Goal: Task Accomplishment & Management: Use online tool/utility

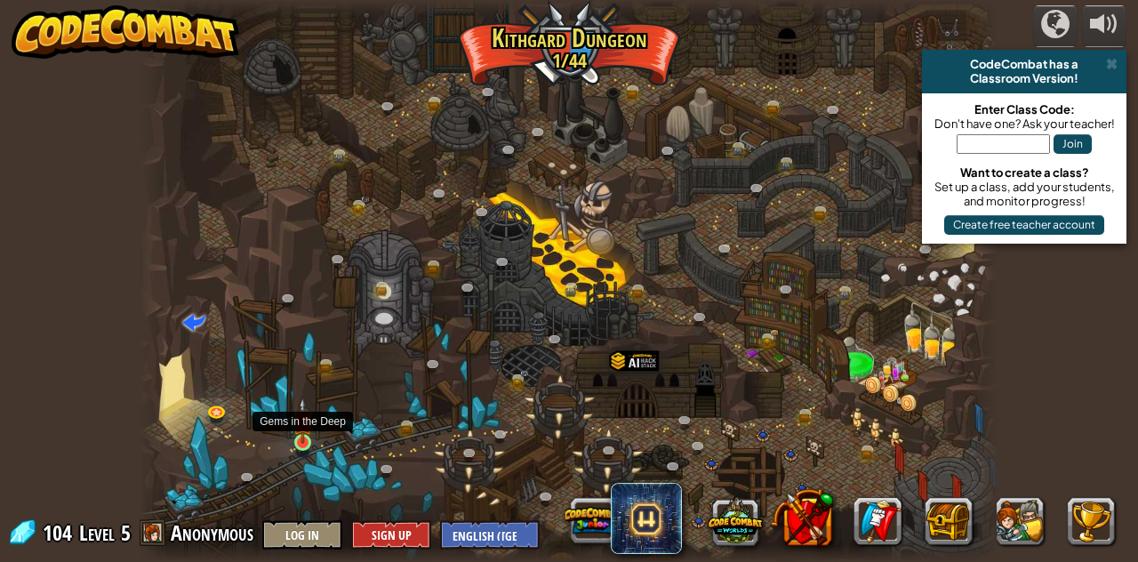
click at [307, 438] on img at bounding box center [303, 421] width 20 height 46
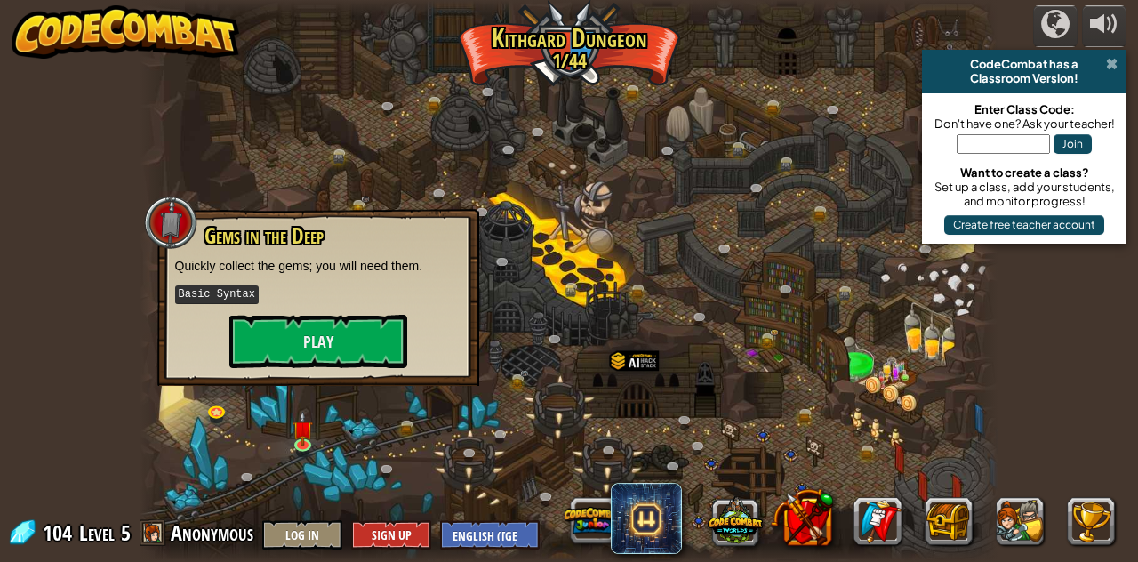
click at [1114, 66] on span at bounding box center [1112, 64] width 12 height 14
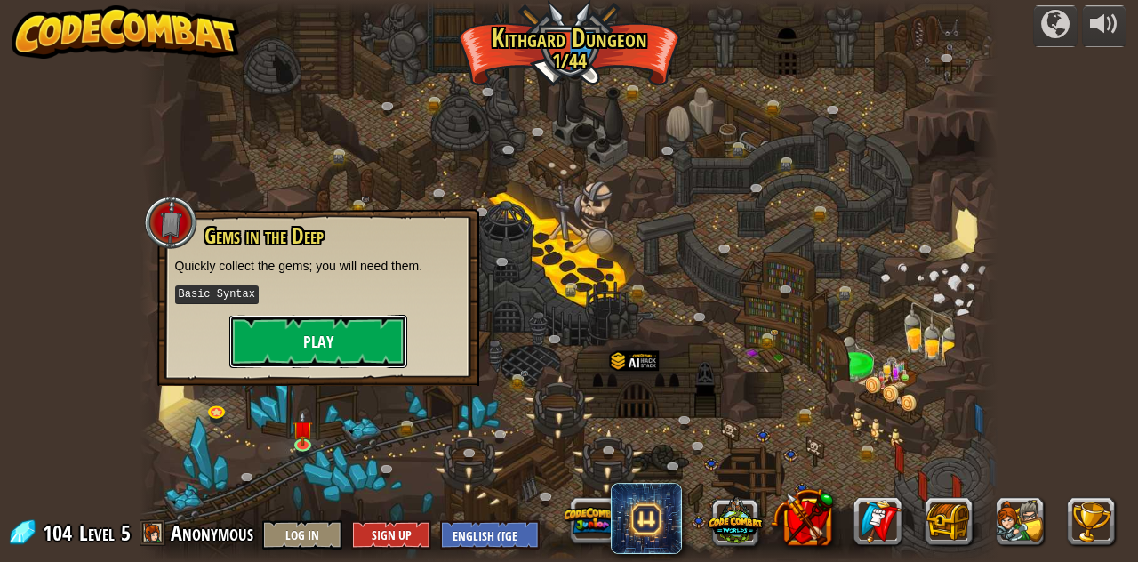
click at [372, 318] on button "Play" at bounding box center [318, 341] width 178 height 53
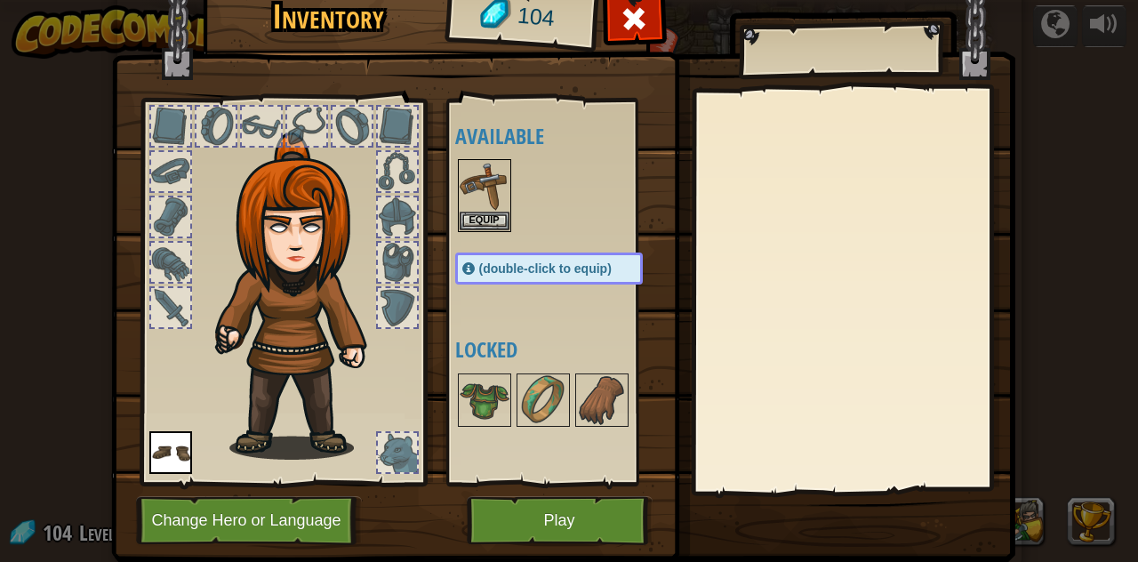
click at [261, 264] on img at bounding box center [302, 296] width 191 height 327
click at [538, 518] on button "Play" at bounding box center [560, 520] width 186 height 49
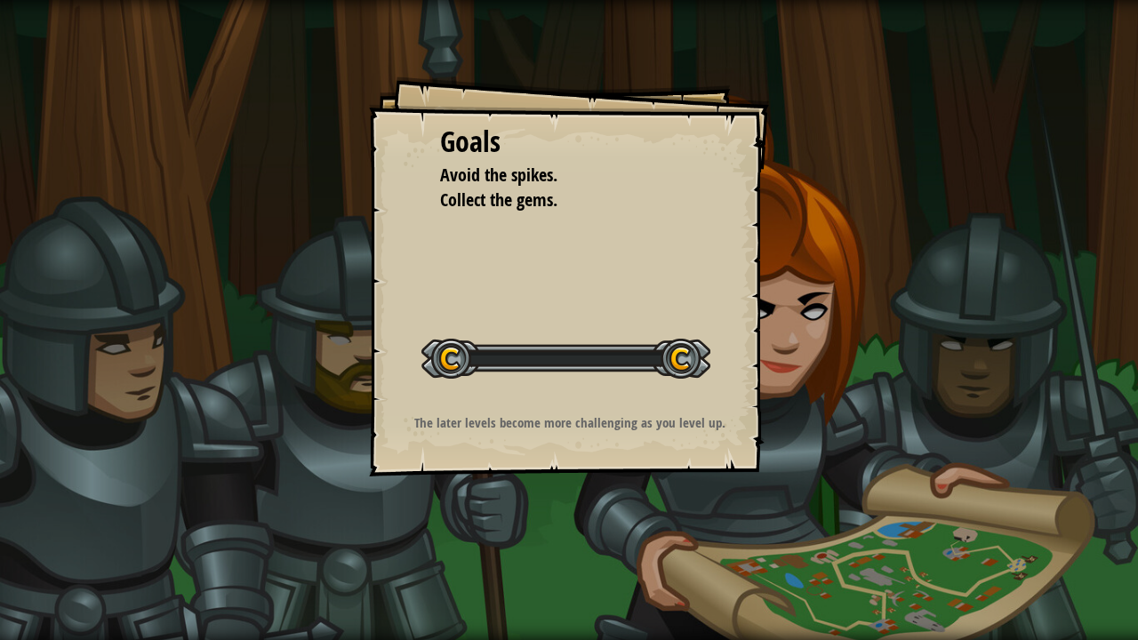
drag, startPoint x: 541, startPoint y: 574, endPoint x: 544, endPoint y: 523, distance: 50.8
click at [544, 523] on div "Goals Avoid the spikes. Collect the gems. Start Level Error loading from server…" at bounding box center [569, 320] width 1138 height 640
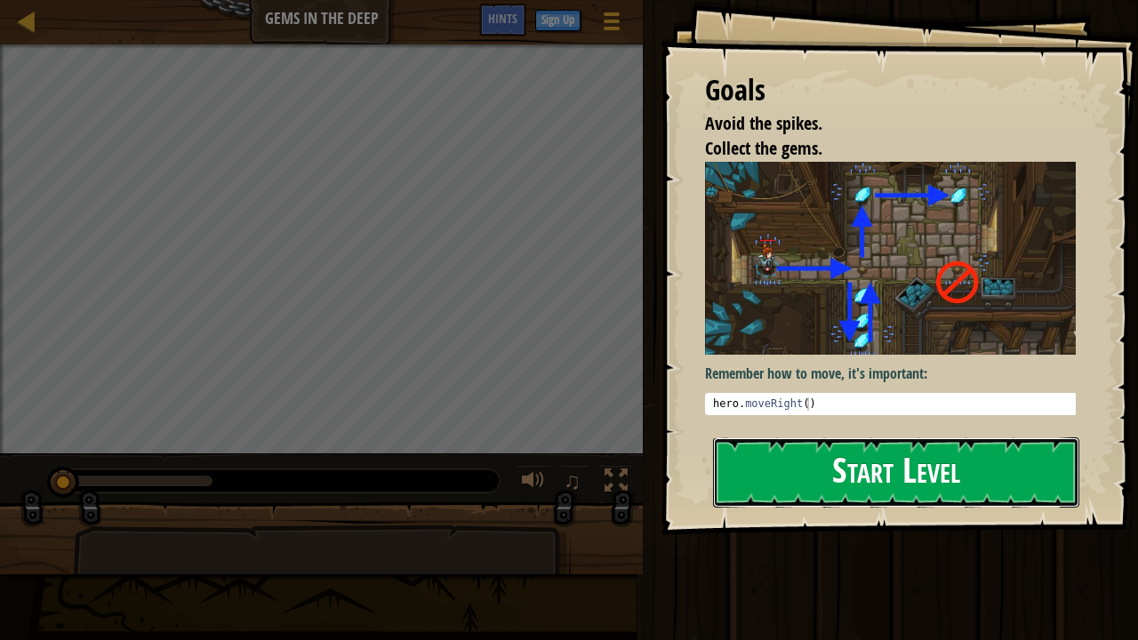
click at [855, 475] on button "Start Level" at bounding box center [896, 473] width 366 height 70
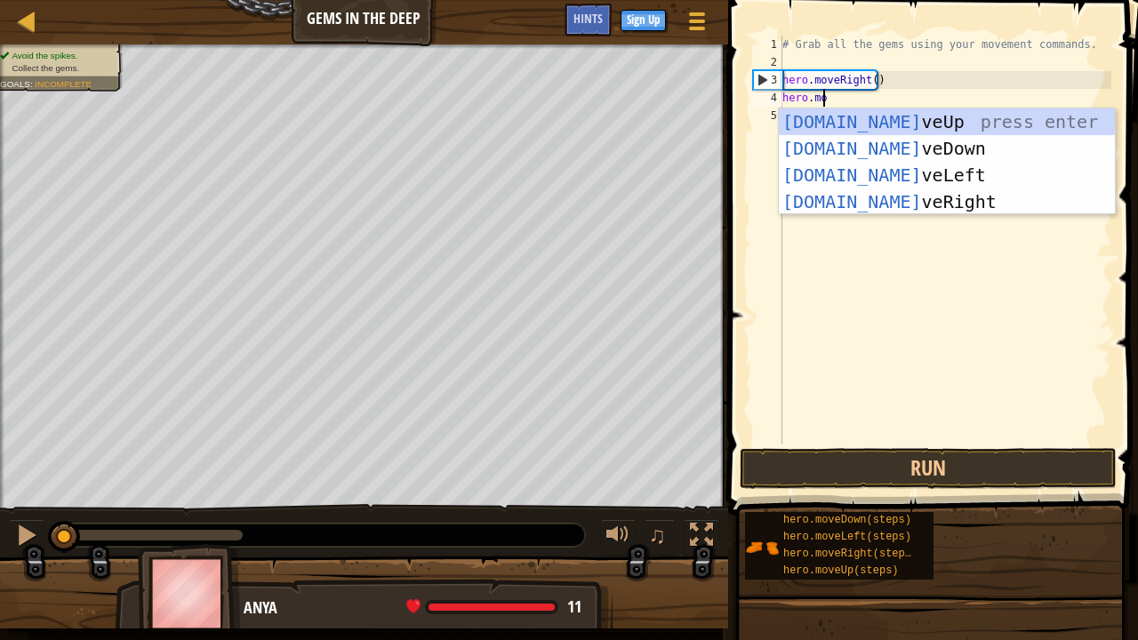
scroll to position [8, 3]
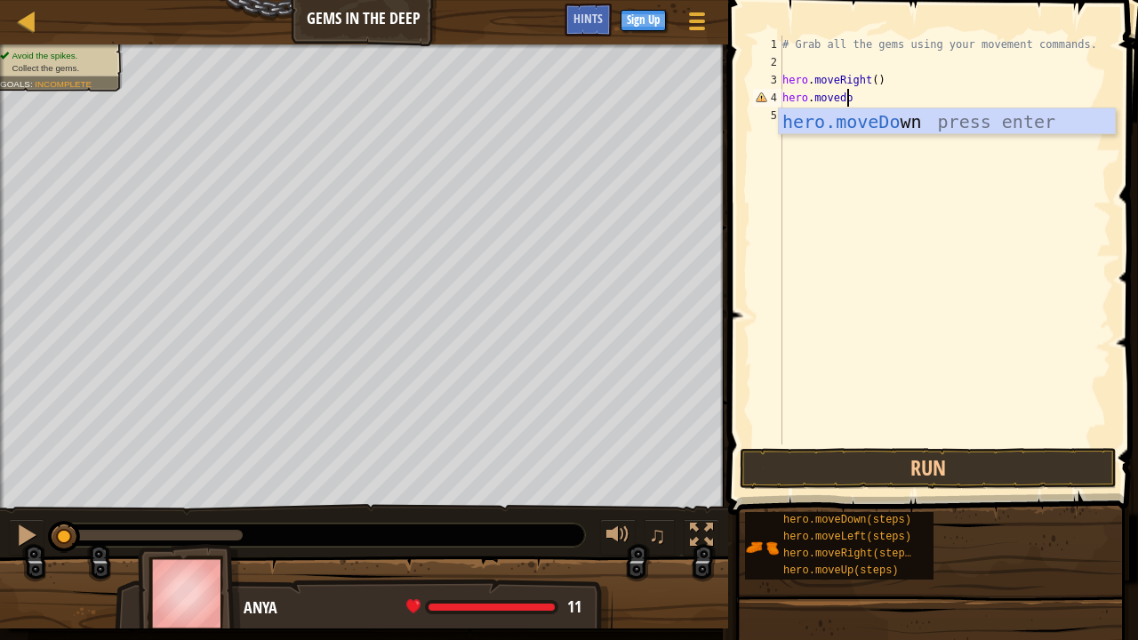
type textarea "hero.movedown"
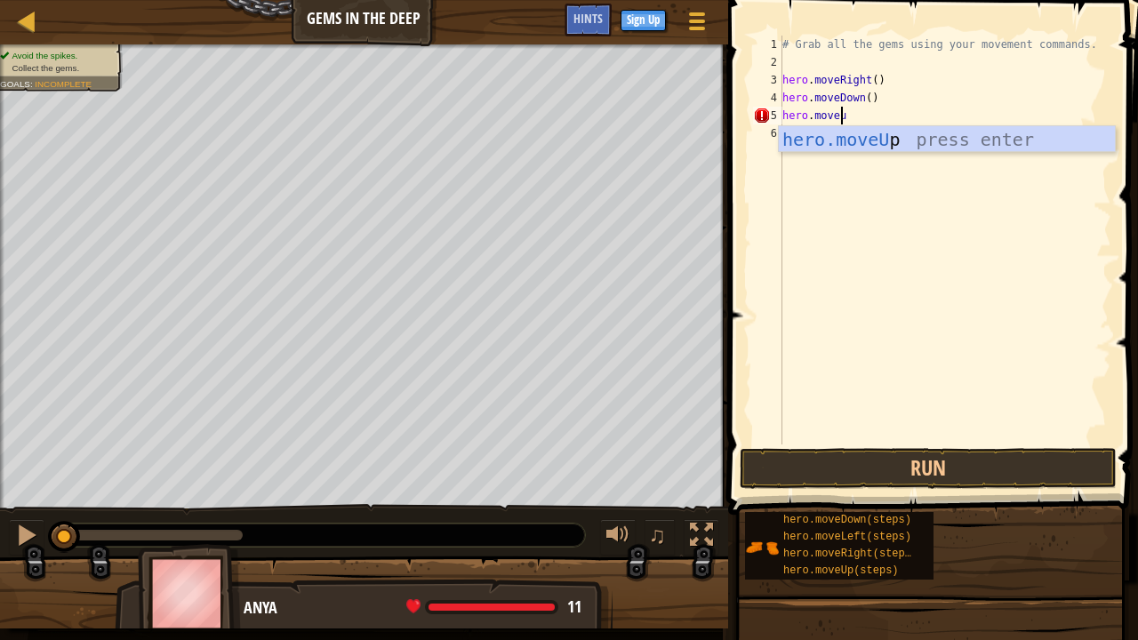
scroll to position [8, 4]
click at [932, 459] on button "Run" at bounding box center [928, 468] width 377 height 41
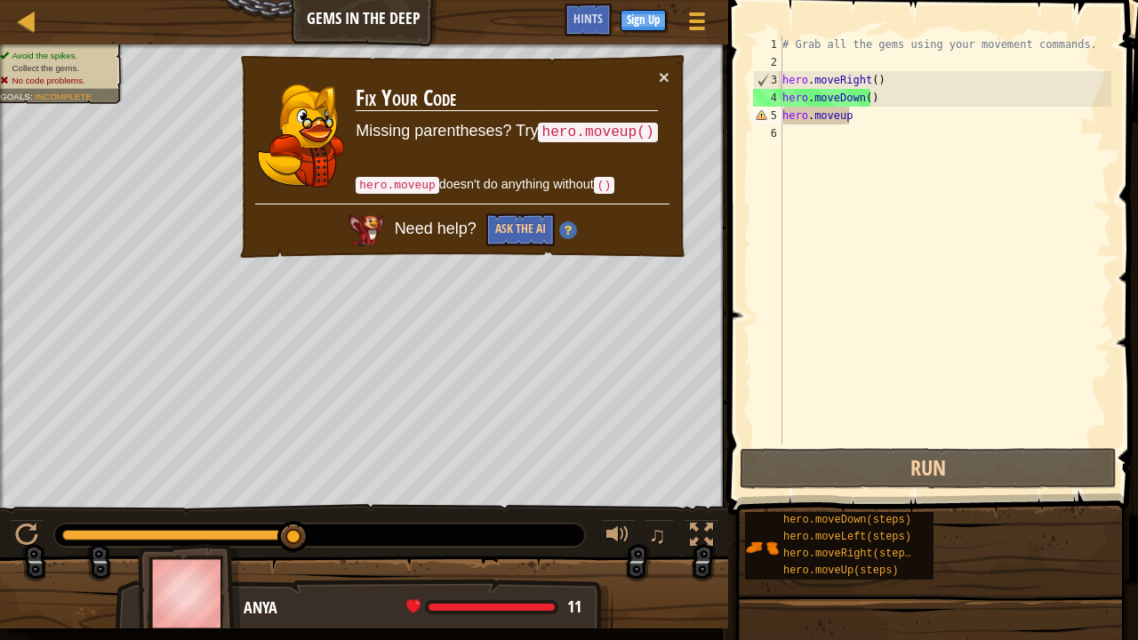
click at [656, 82] on td "Fix Your Code Missing parentheses? Try hero.moveup() hero.moveup doesn't do any…" at bounding box center [506, 136] width 303 height 136
click at [854, 118] on div "# Grab all the gems using your movement commands. hero . moveRight ( ) hero . m…" at bounding box center [945, 258] width 333 height 445
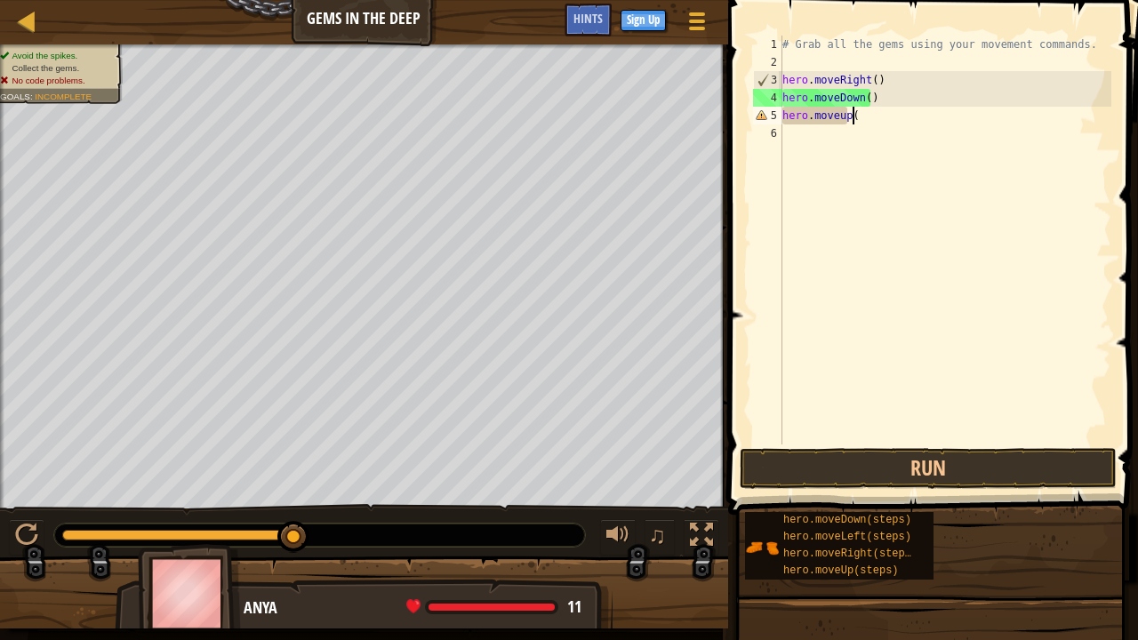
scroll to position [8, 5]
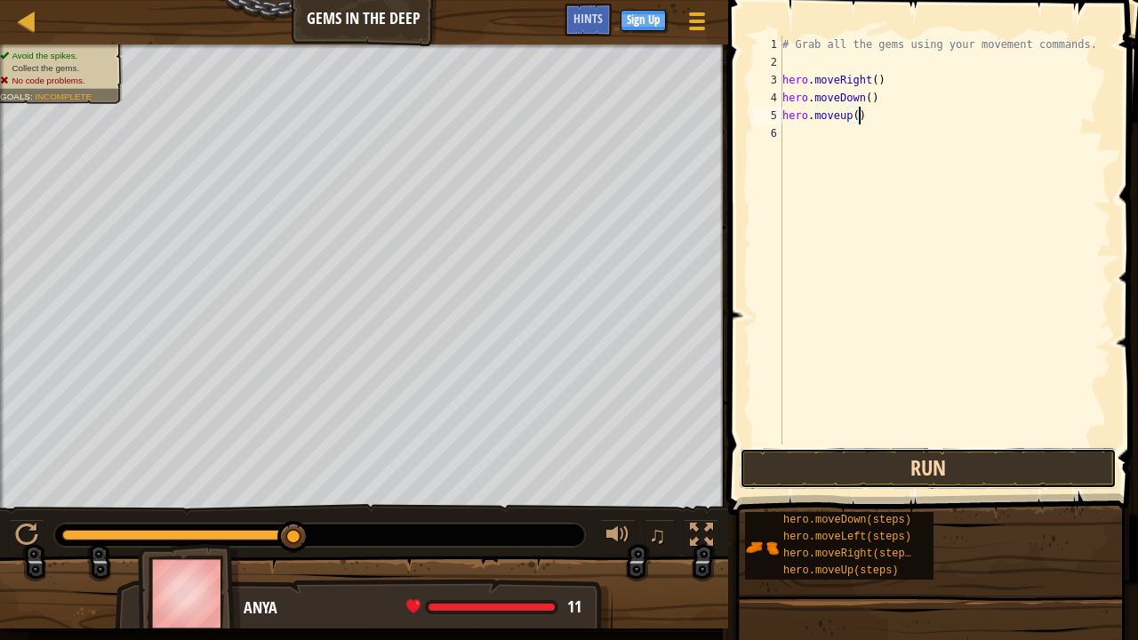
click at [888, 466] on button "Run" at bounding box center [928, 468] width 377 height 41
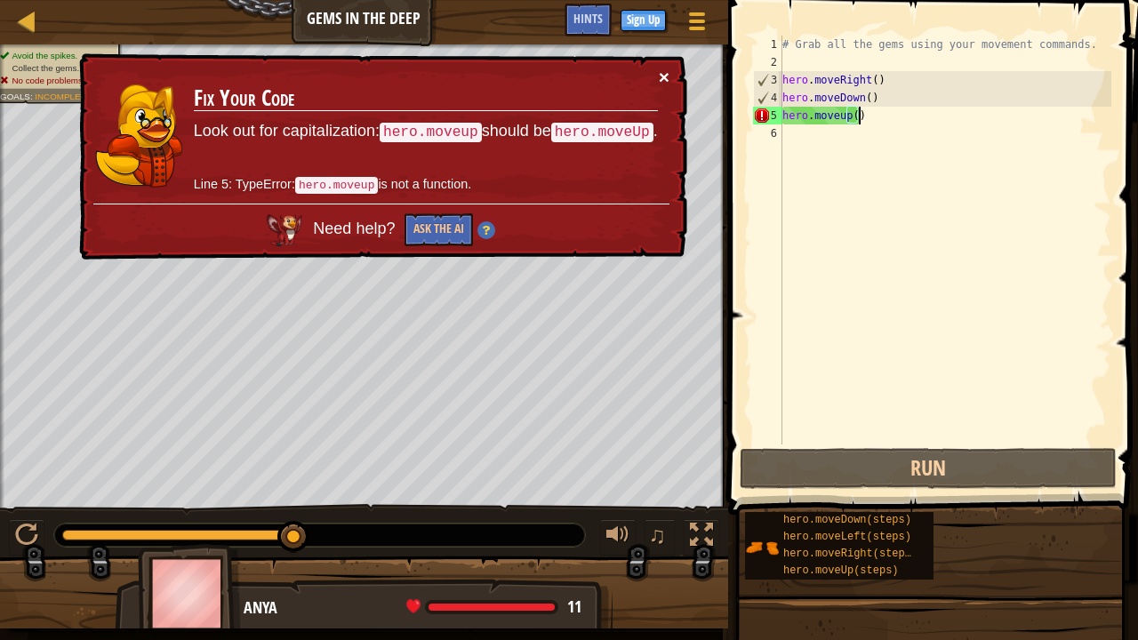
click at [660, 79] on button "×" at bounding box center [664, 77] width 11 height 19
click at [836, 114] on div "# Grab all the gems using your movement commands. hero . moveRight ( ) hero . m…" at bounding box center [945, 258] width 333 height 445
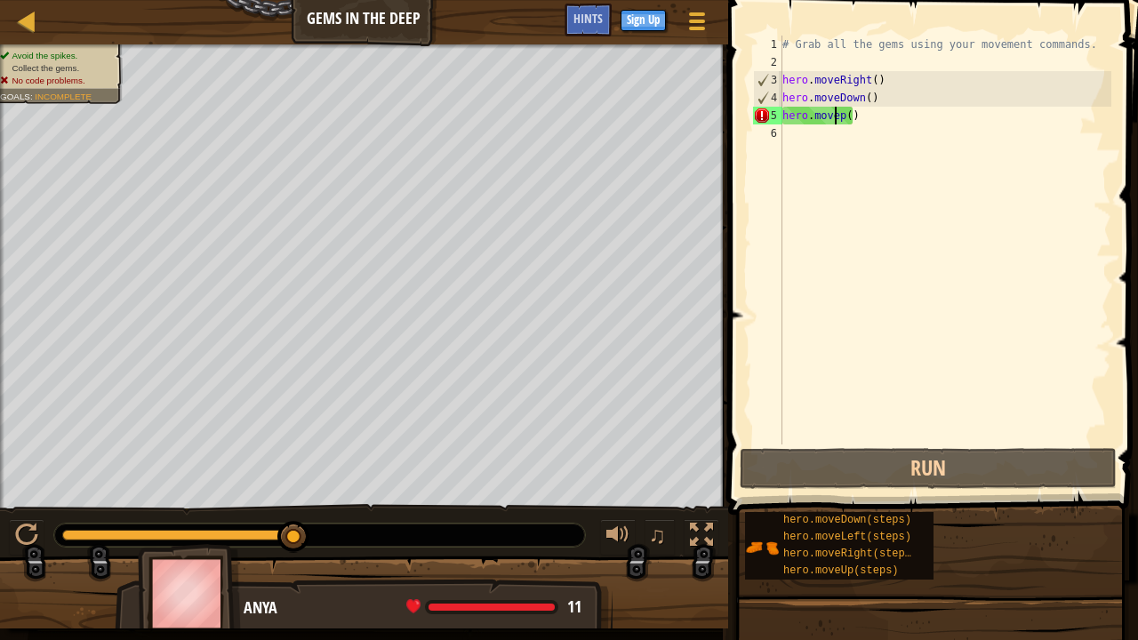
scroll to position [8, 4]
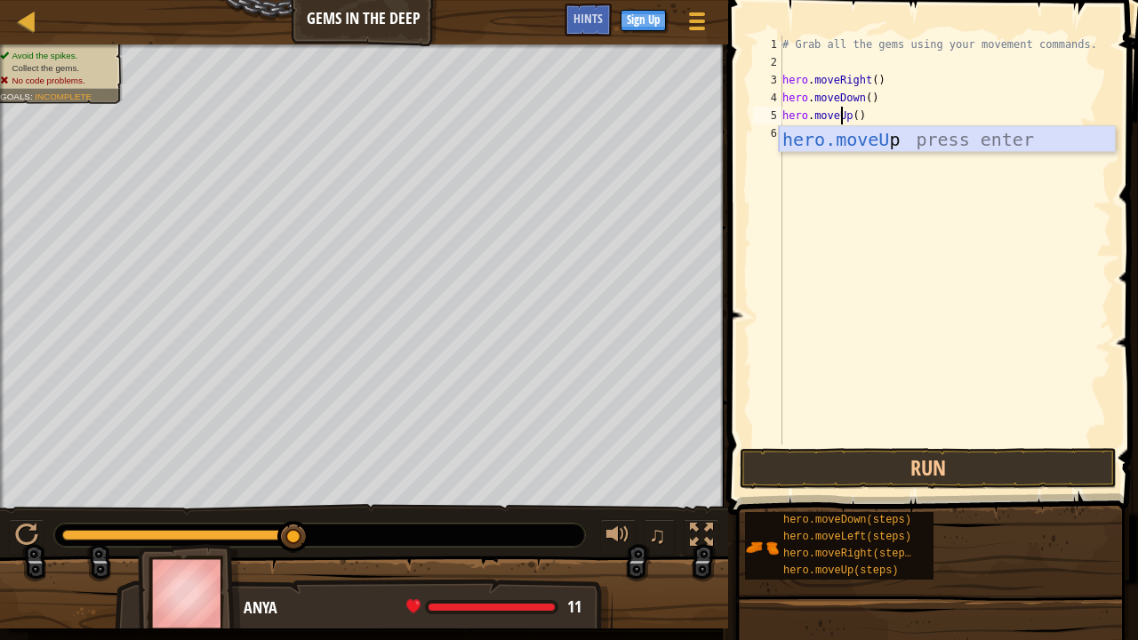
click at [852, 135] on div "hero.moveU p press enter" at bounding box center [947, 166] width 337 height 80
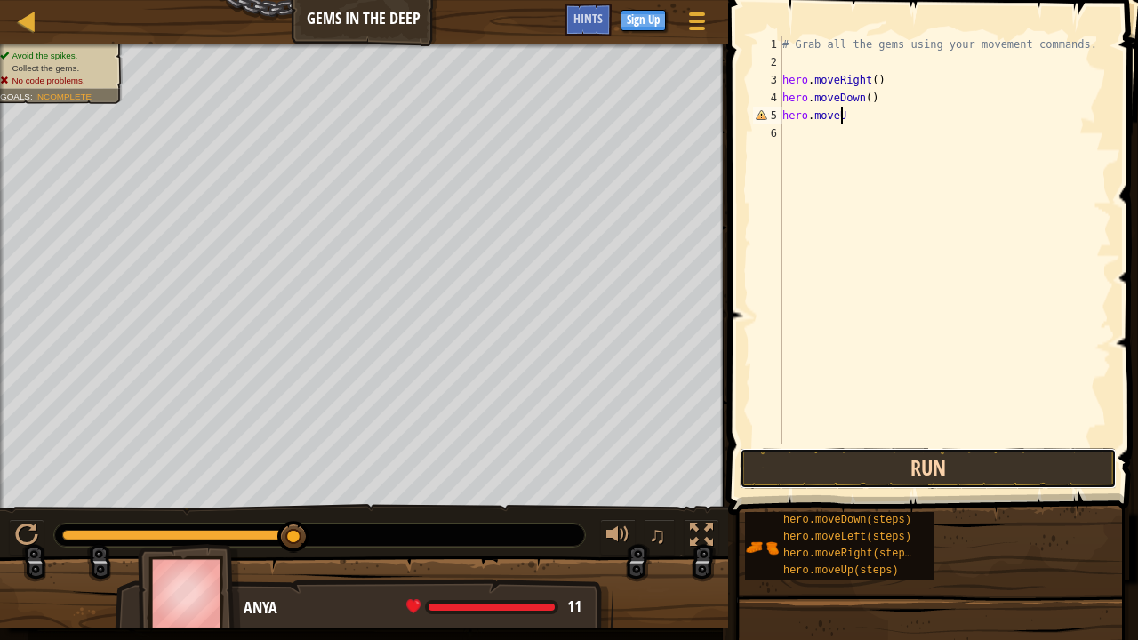
click at [855, 475] on button "Run" at bounding box center [928, 468] width 377 height 41
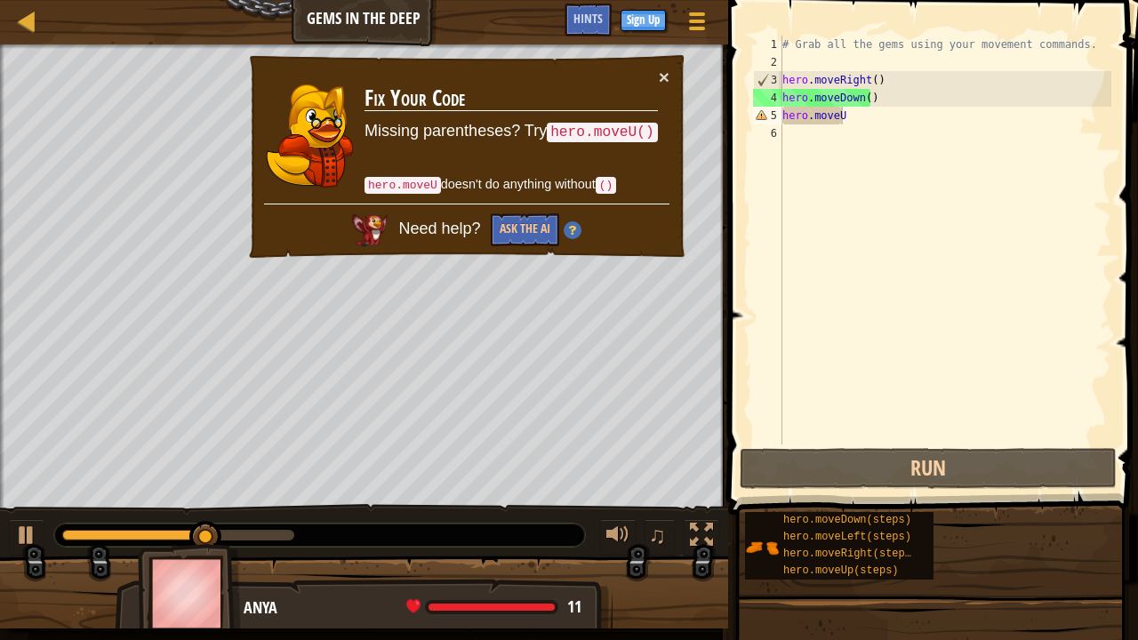
click at [629, 137] on code "hero.moveU()" at bounding box center [602, 133] width 111 height 20
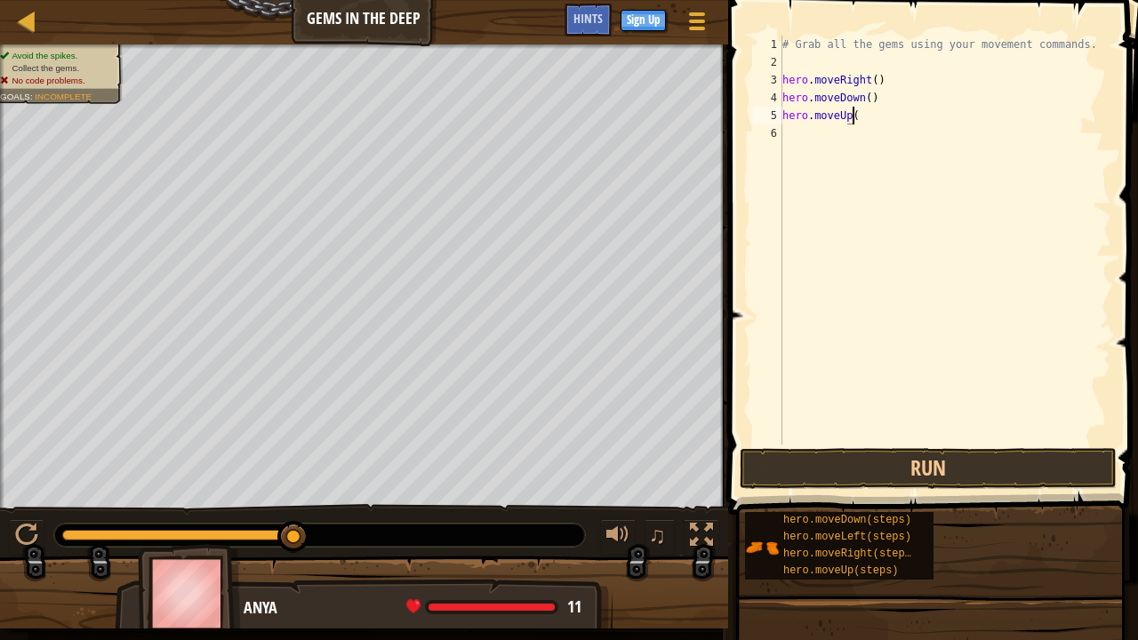
scroll to position [8, 5]
type textarea "hero.moveUp()"
click at [887, 469] on button "Run" at bounding box center [928, 468] width 377 height 41
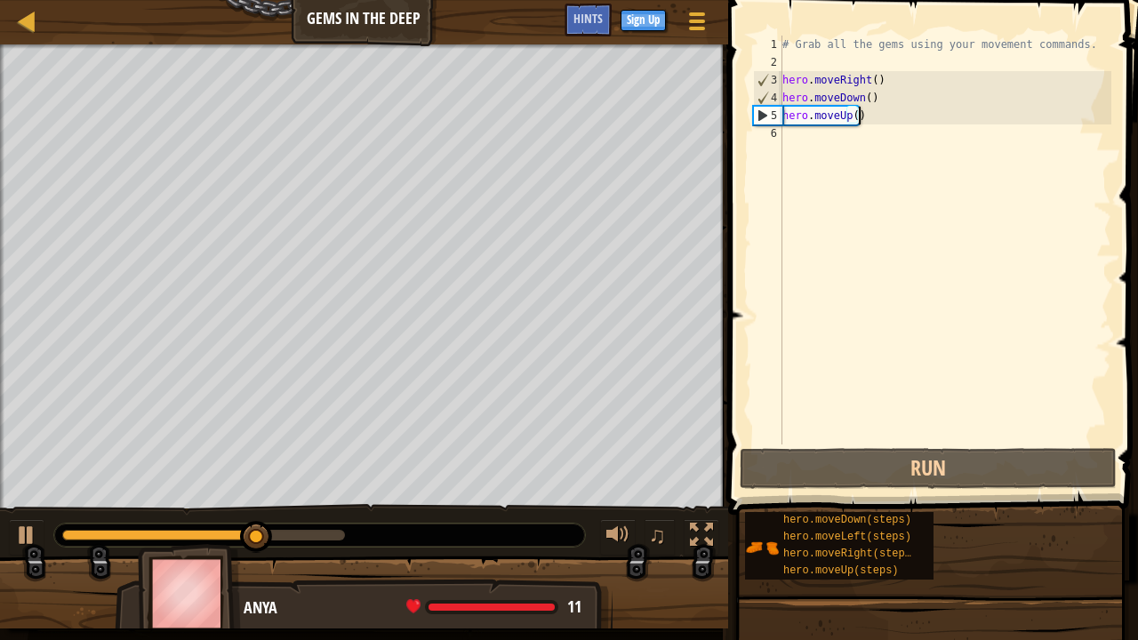
click at [833, 133] on div "# Grab all the gems using your movement commands. hero . moveRight ( ) hero . m…" at bounding box center [945, 258] width 333 height 445
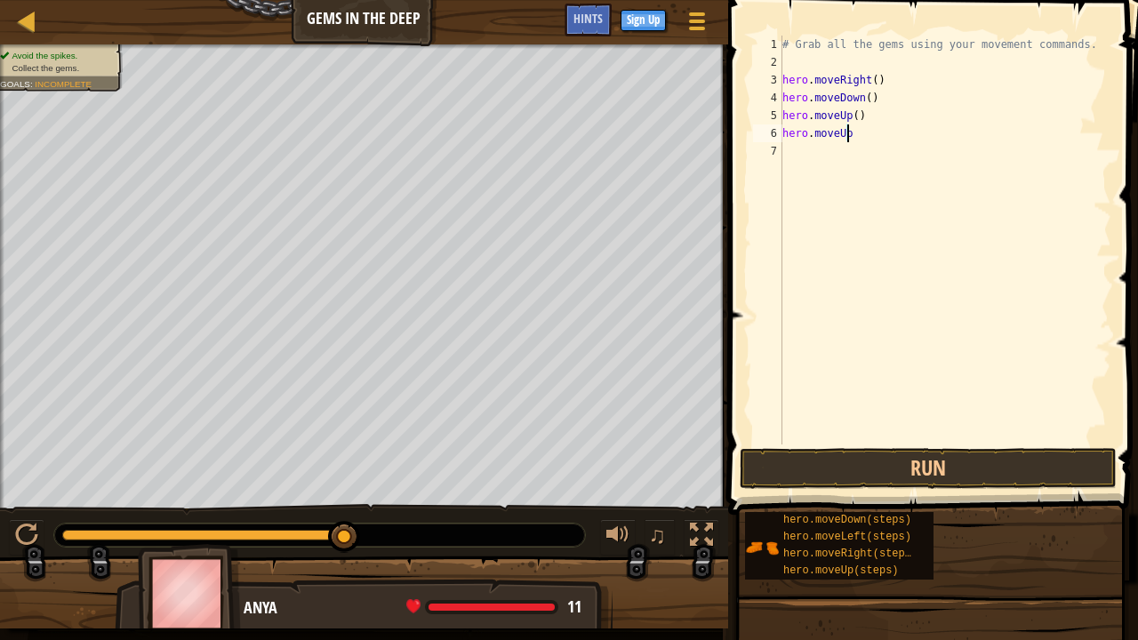
scroll to position [8, 4]
type textarea "hero.moveUp ()"
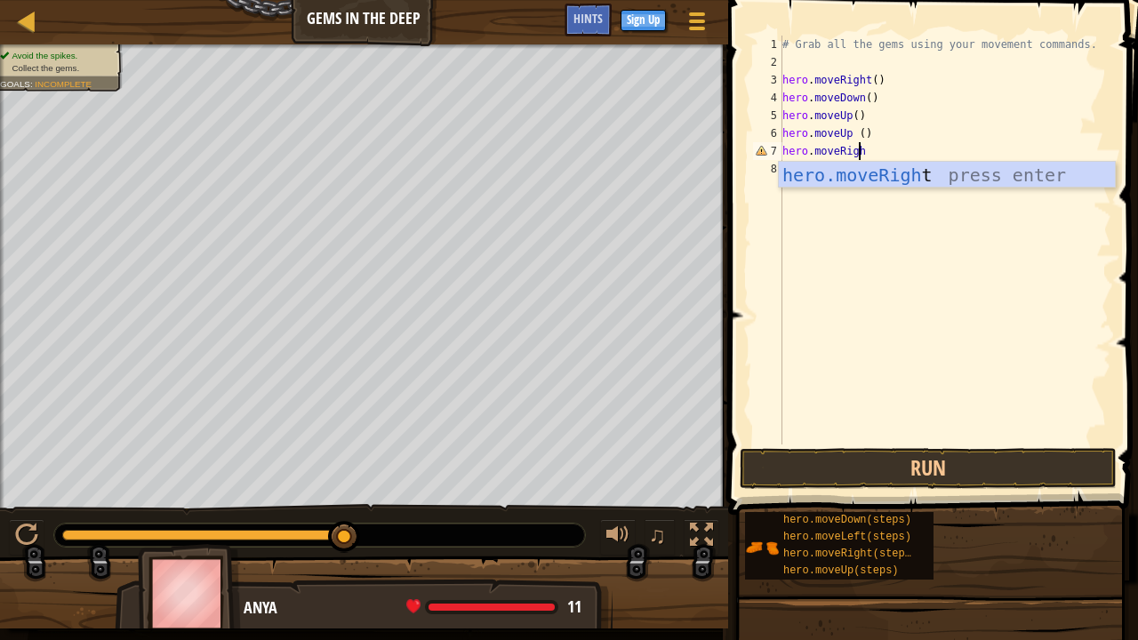
scroll to position [8, 5]
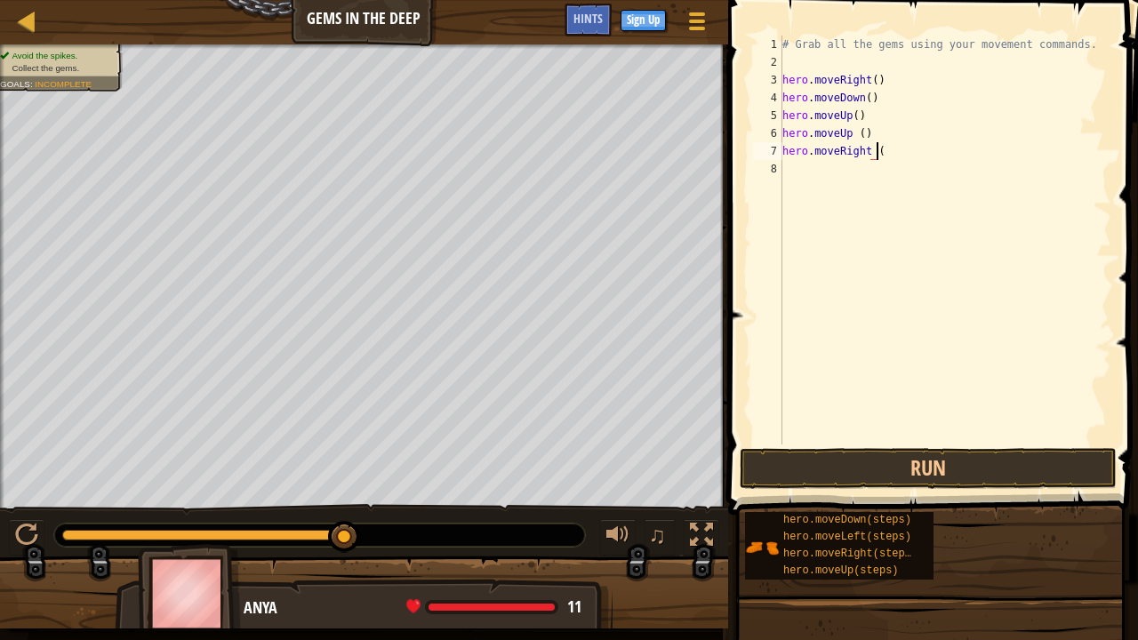
type textarea "hero.moveRight ()"
type textarea "hero.moveDown ()"
click at [904, 454] on button "Run" at bounding box center [928, 468] width 377 height 41
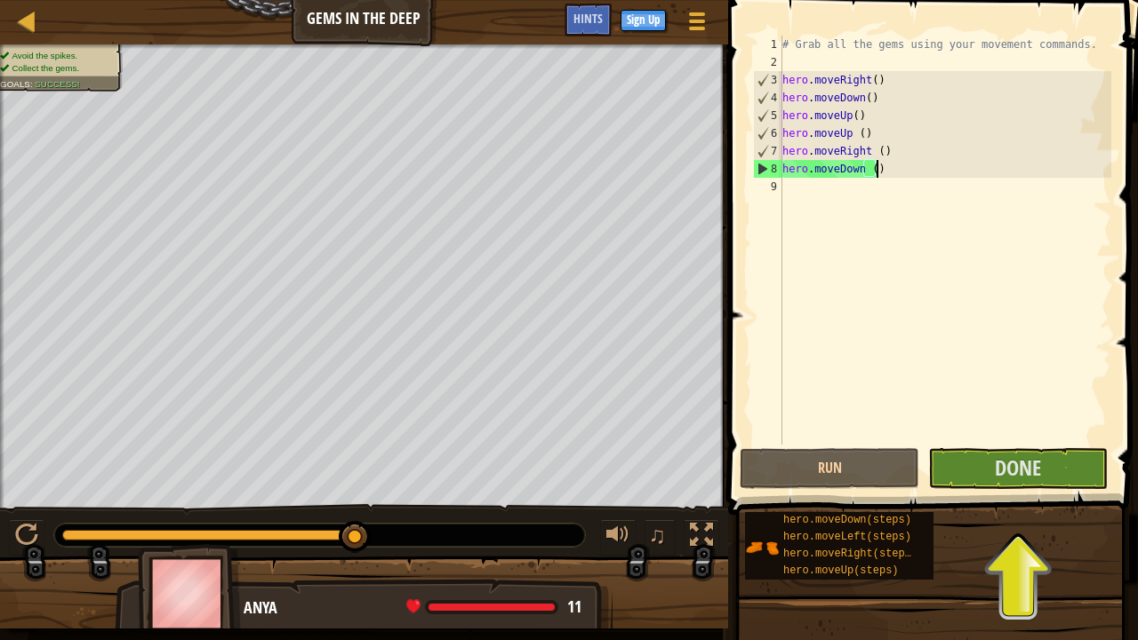
click at [898, 168] on div "# Grab all the gems using your movement commands. hero . moveRight ( ) hero . m…" at bounding box center [945, 258] width 333 height 445
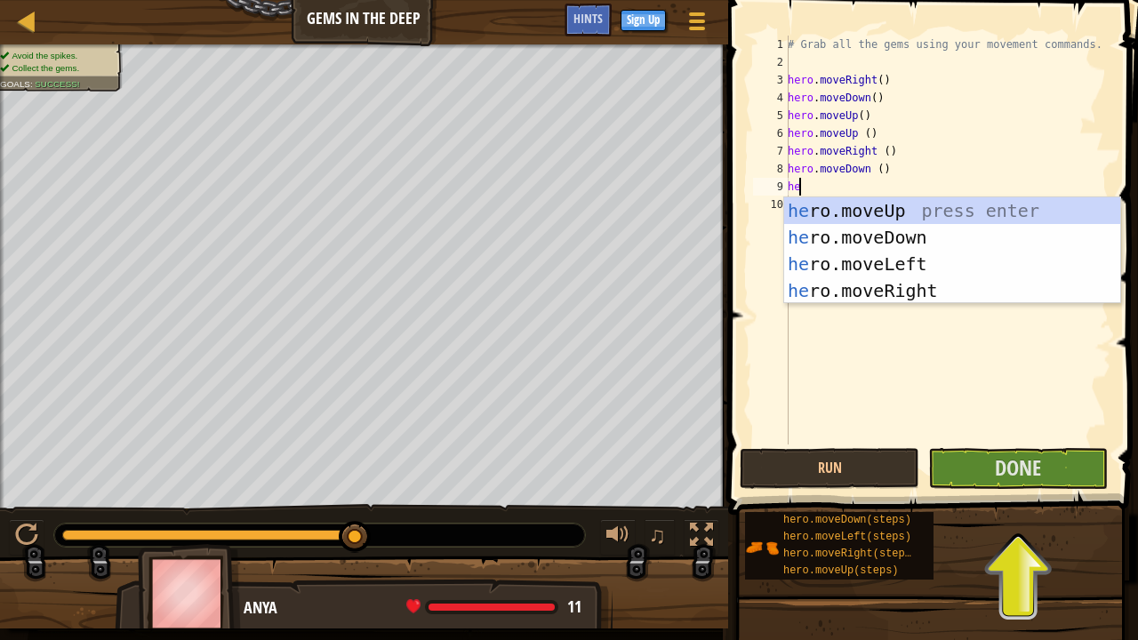
type textarea "hero"
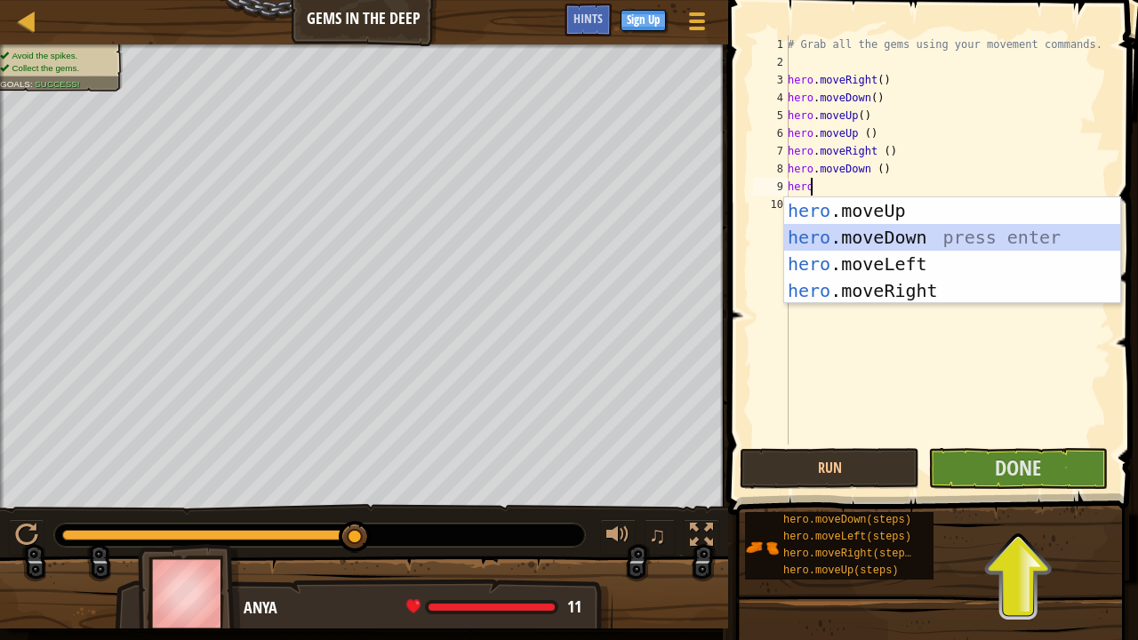
click at [888, 235] on div "hero .moveUp press enter hero .moveDown press enter hero .moveLeft press enter …" at bounding box center [952, 277] width 337 height 160
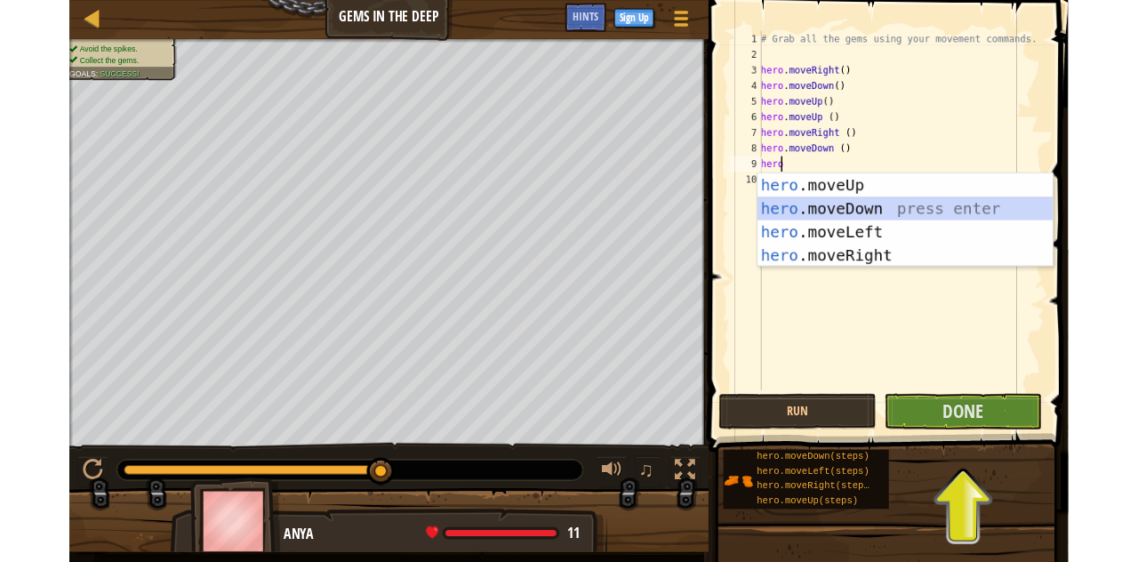
scroll to position [8, 0]
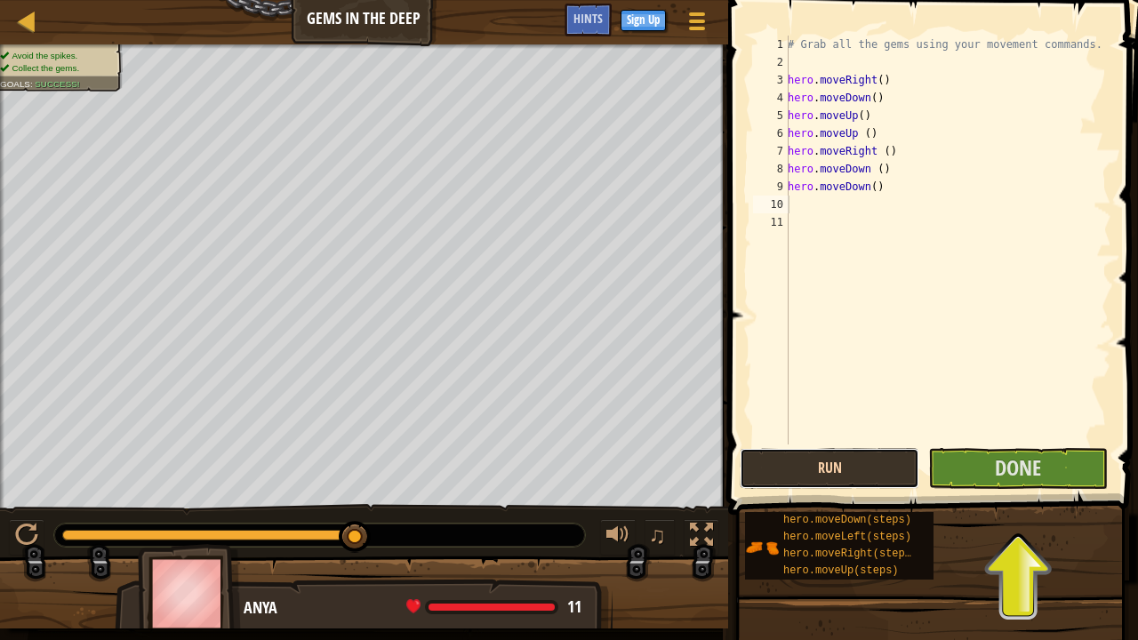
click at [905, 469] on button "Run" at bounding box center [830, 468] width 180 height 41
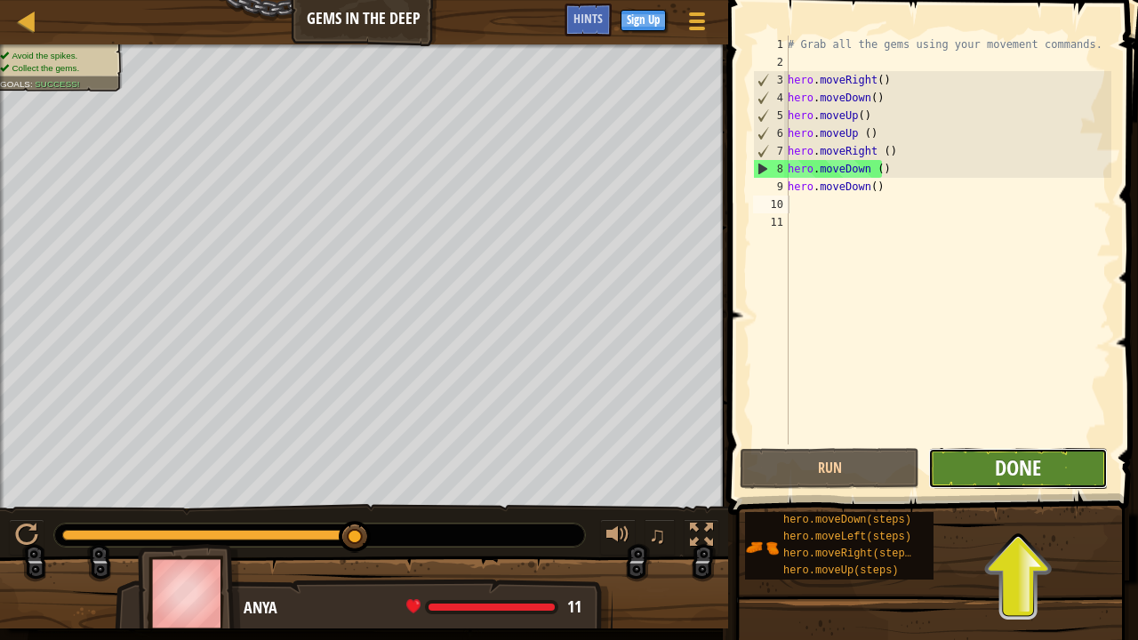
click at [1009, 480] on span "Done" at bounding box center [1018, 468] width 46 height 28
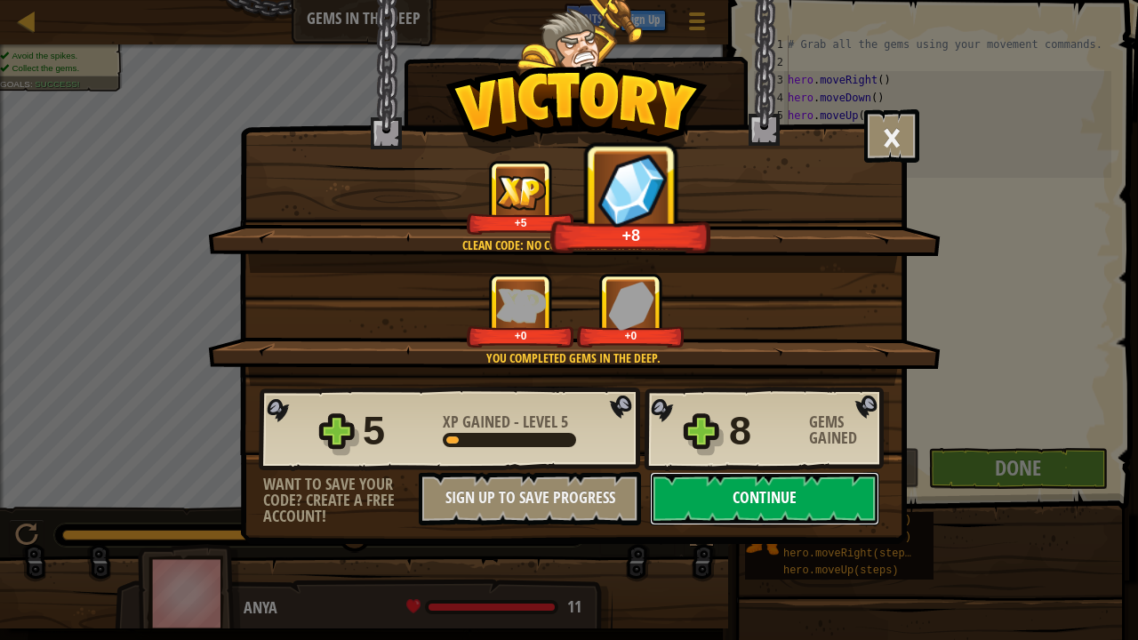
click at [728, 501] on button "Continue" at bounding box center [764, 498] width 229 height 53
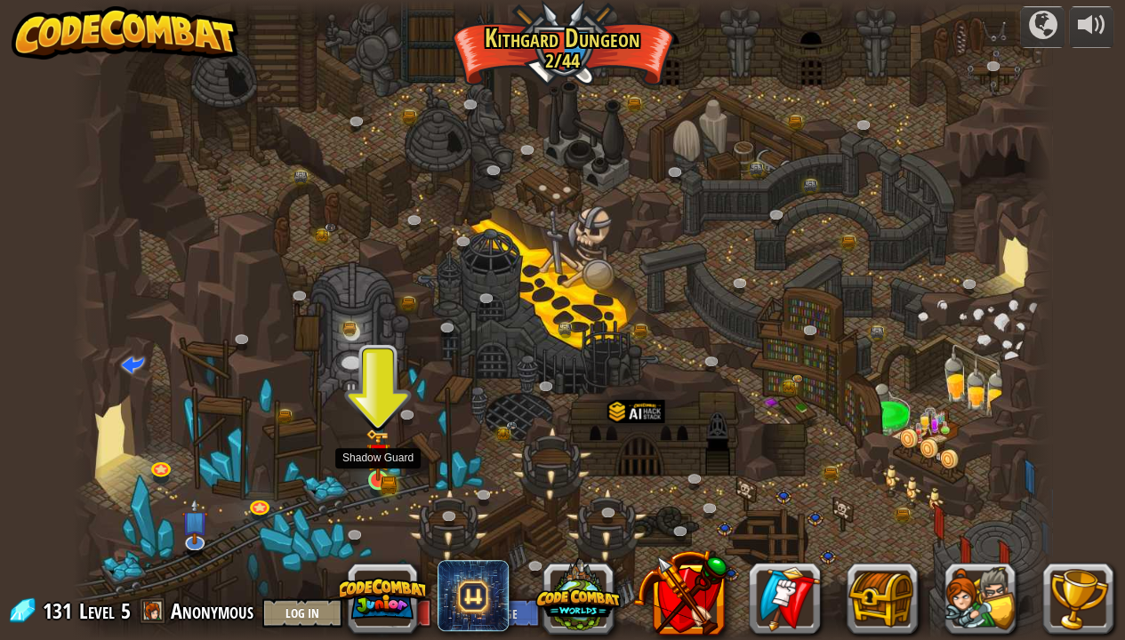
click at [377, 459] on img at bounding box center [378, 455] width 14 height 14
